Goal: Use online tool/utility: Utilize a website feature to perform a specific function

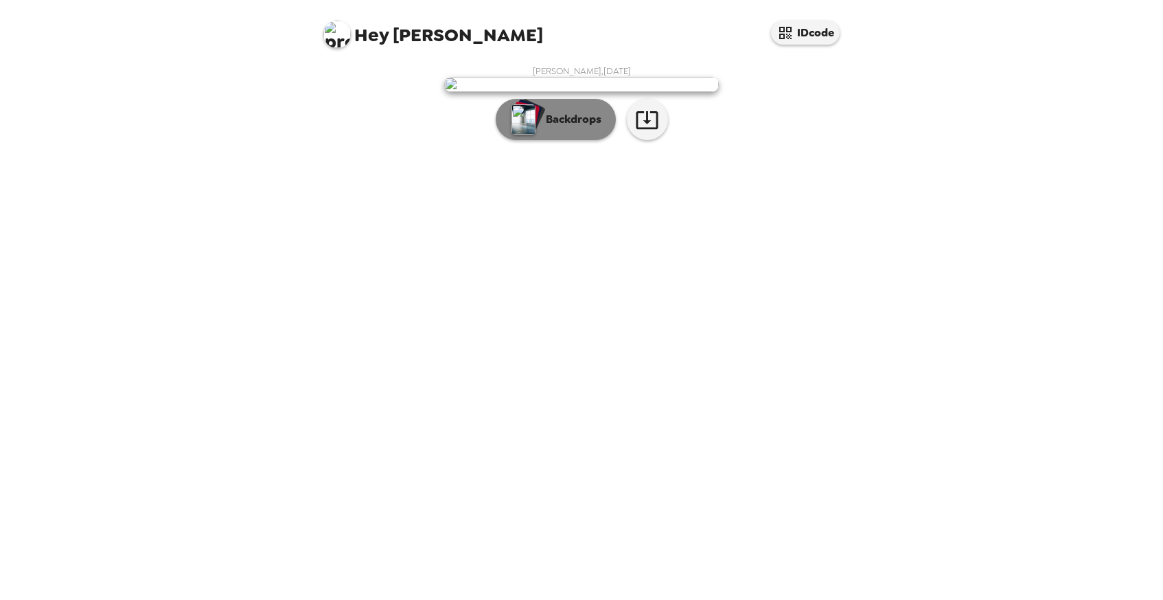
click at [587, 128] on p "Backdrops" at bounding box center [570, 119] width 62 height 16
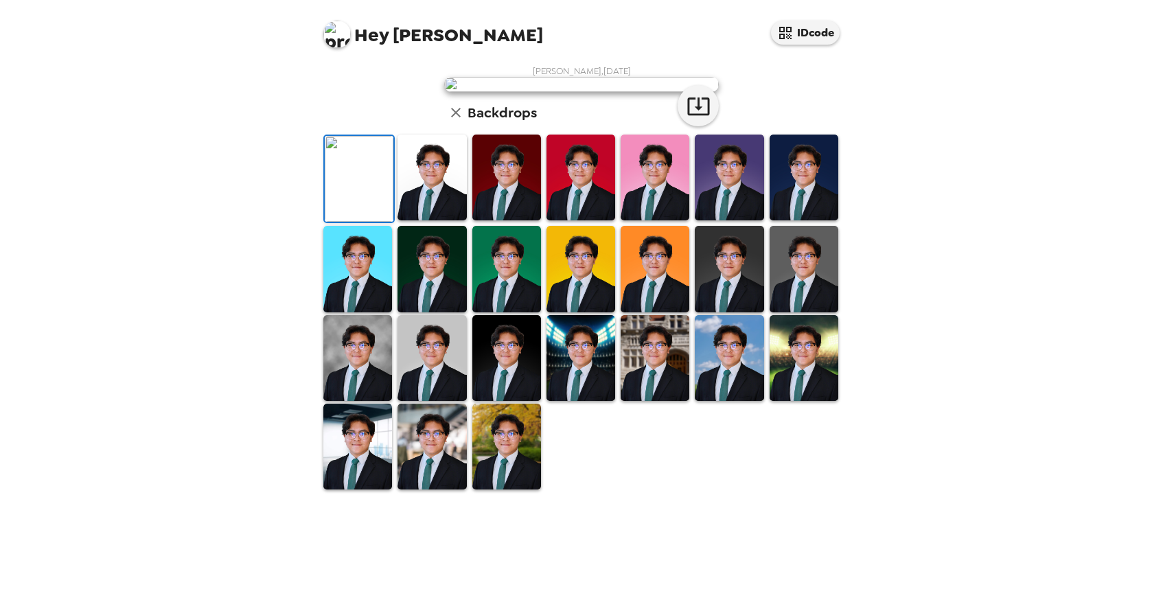
scroll to position [110, 0]
click at [697, 115] on icon "button" at bounding box center [698, 106] width 22 height 18
click at [495, 489] on img at bounding box center [506, 447] width 69 height 86
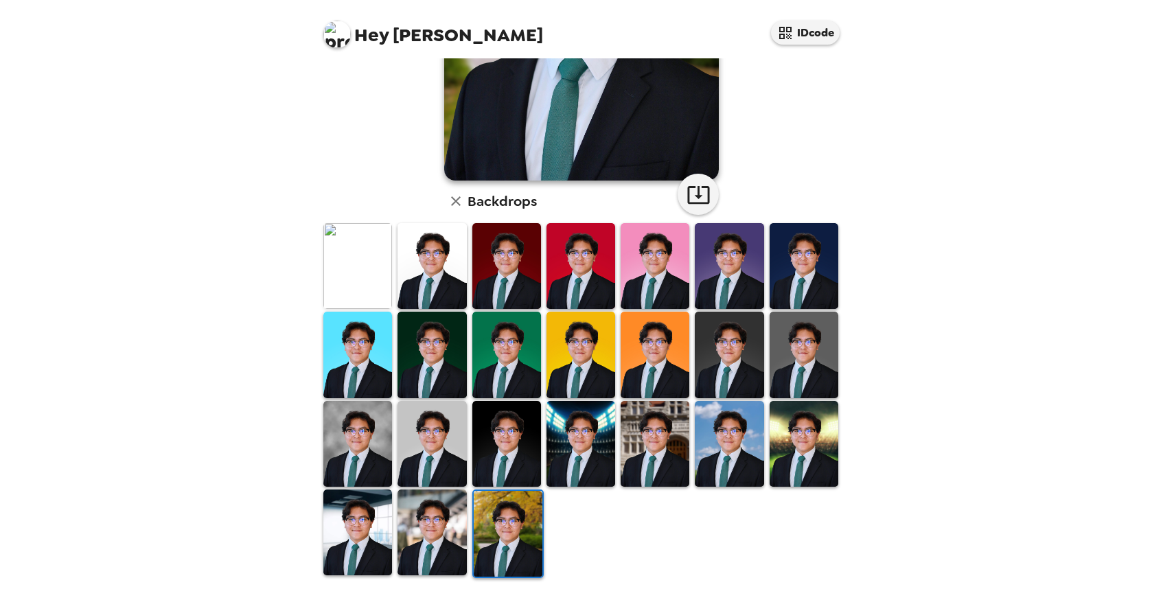
scroll to position [0, 0]
click at [432, 566] on img at bounding box center [431, 532] width 69 height 86
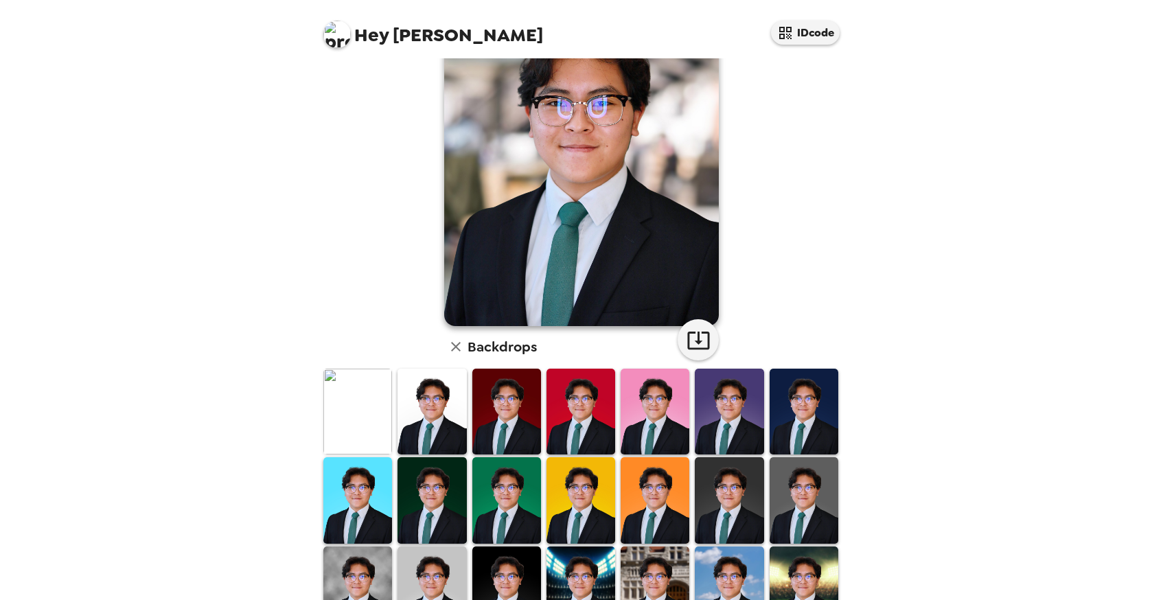
scroll to position [107, 0]
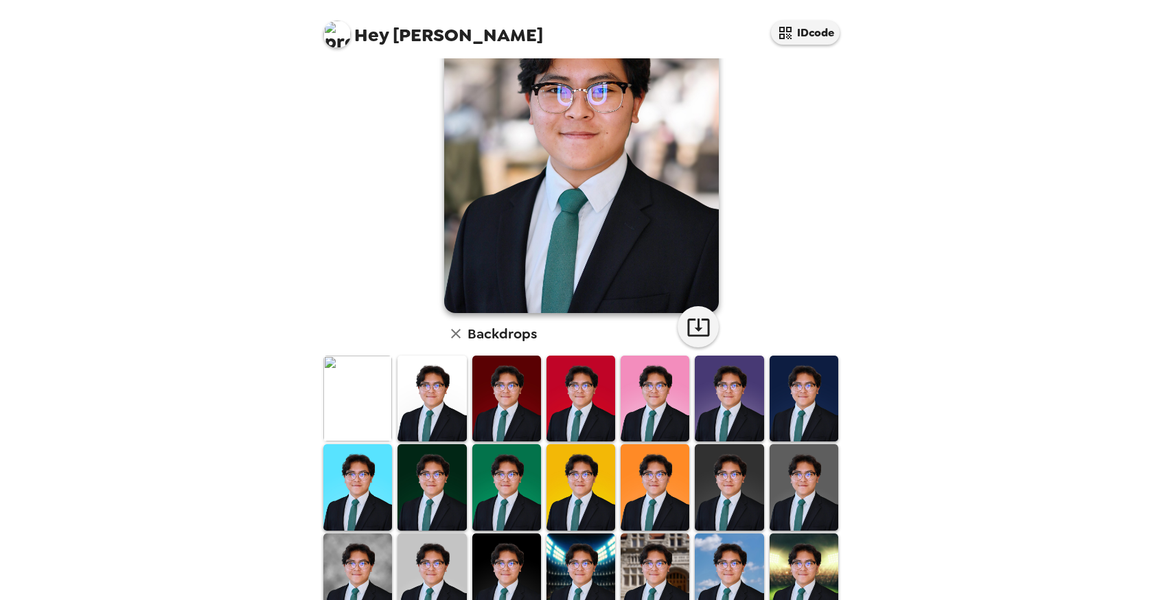
click at [341, 583] on img at bounding box center [357, 576] width 69 height 86
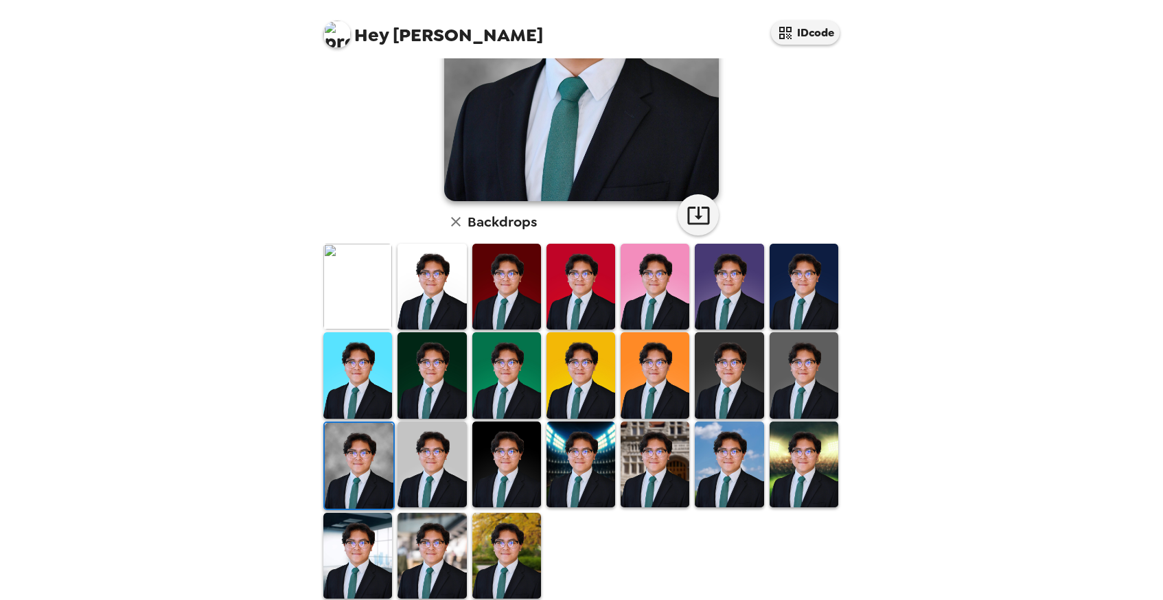
scroll to position [240, 0]
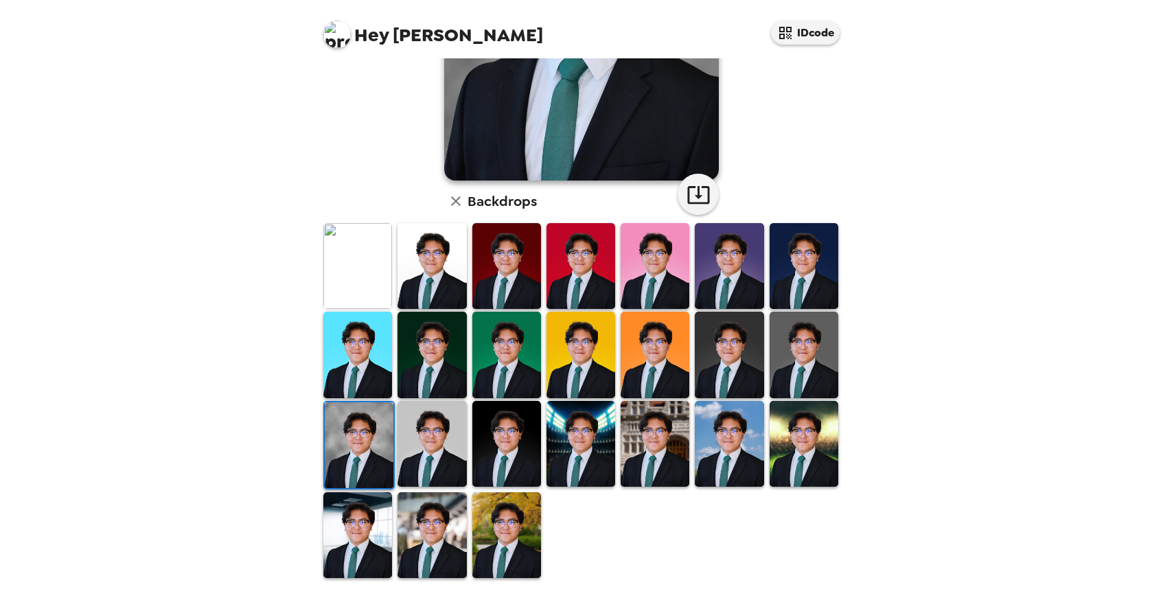
click at [454, 254] on img at bounding box center [431, 266] width 69 height 86
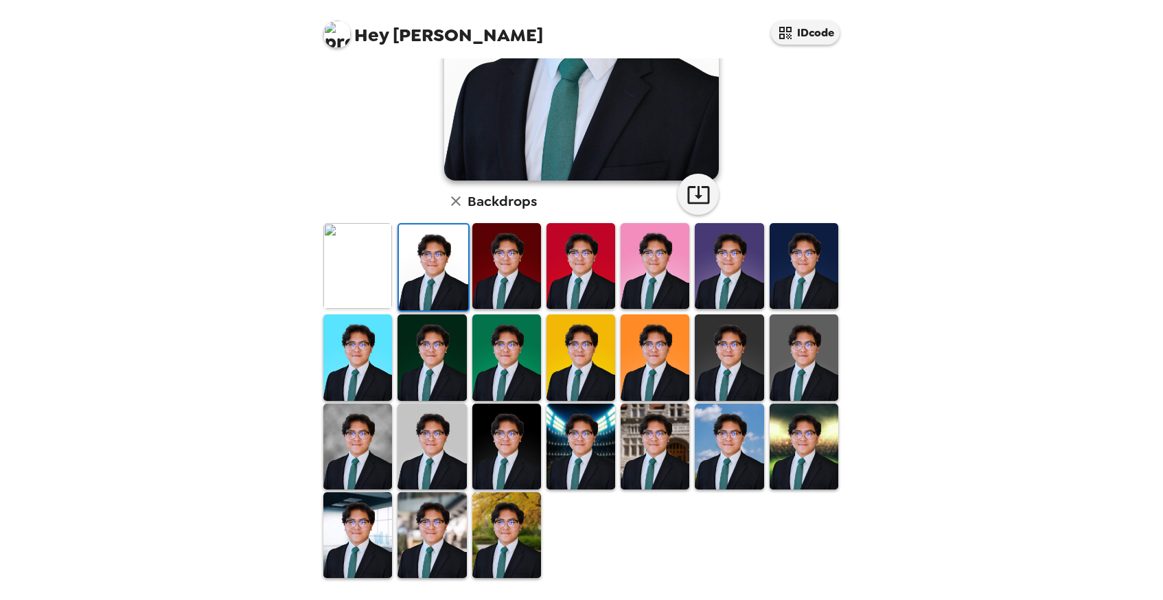
click at [365, 290] on img at bounding box center [357, 266] width 69 height 86
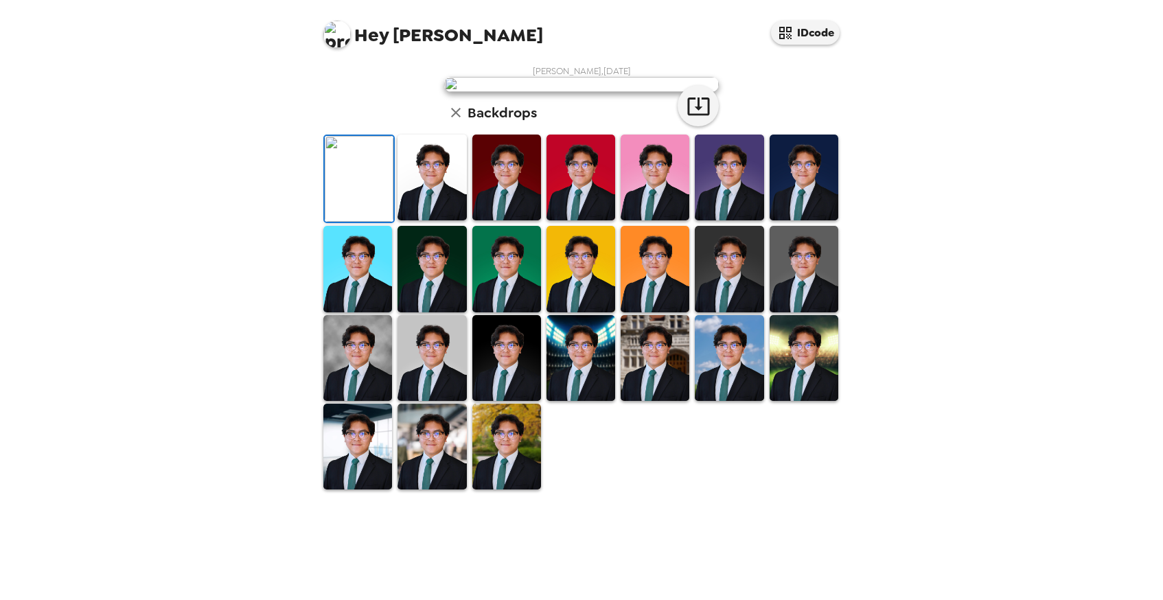
click at [515, 489] on img at bounding box center [506, 447] width 69 height 86
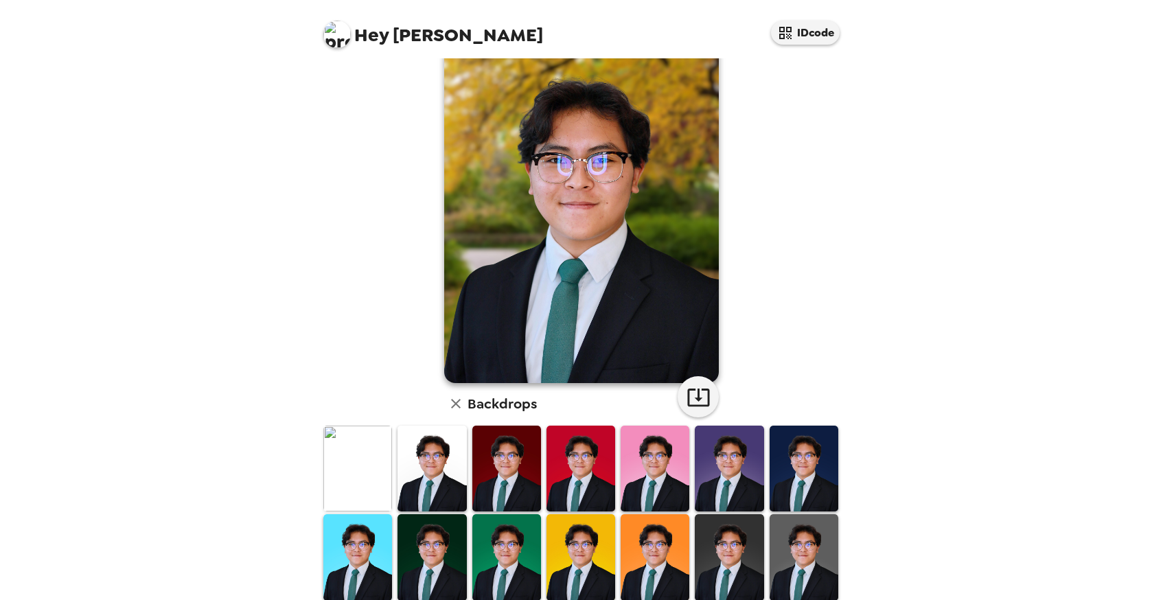
scroll to position [0, 0]
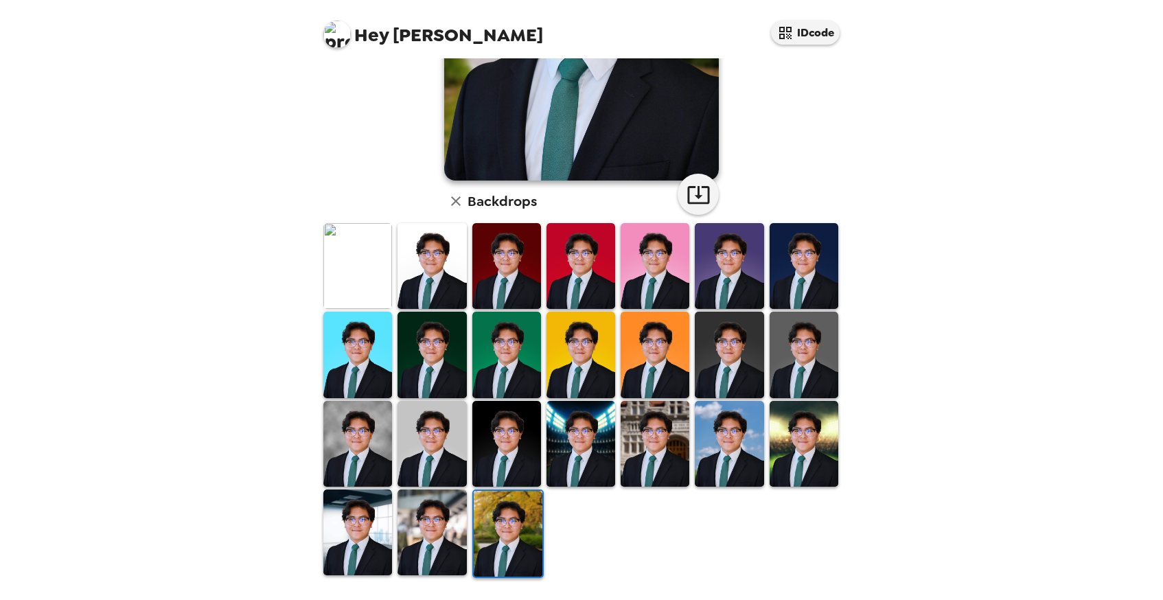
click at [436, 542] on img at bounding box center [431, 532] width 69 height 86
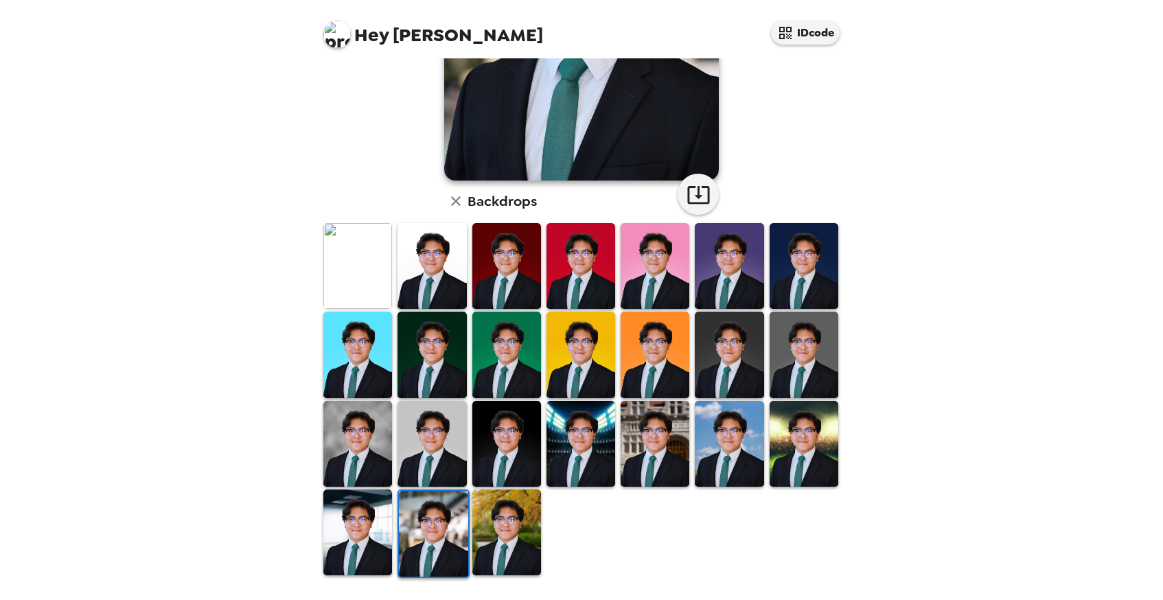
click at [363, 543] on img at bounding box center [357, 532] width 69 height 86
